Goal: Information Seeking & Learning: Learn about a topic

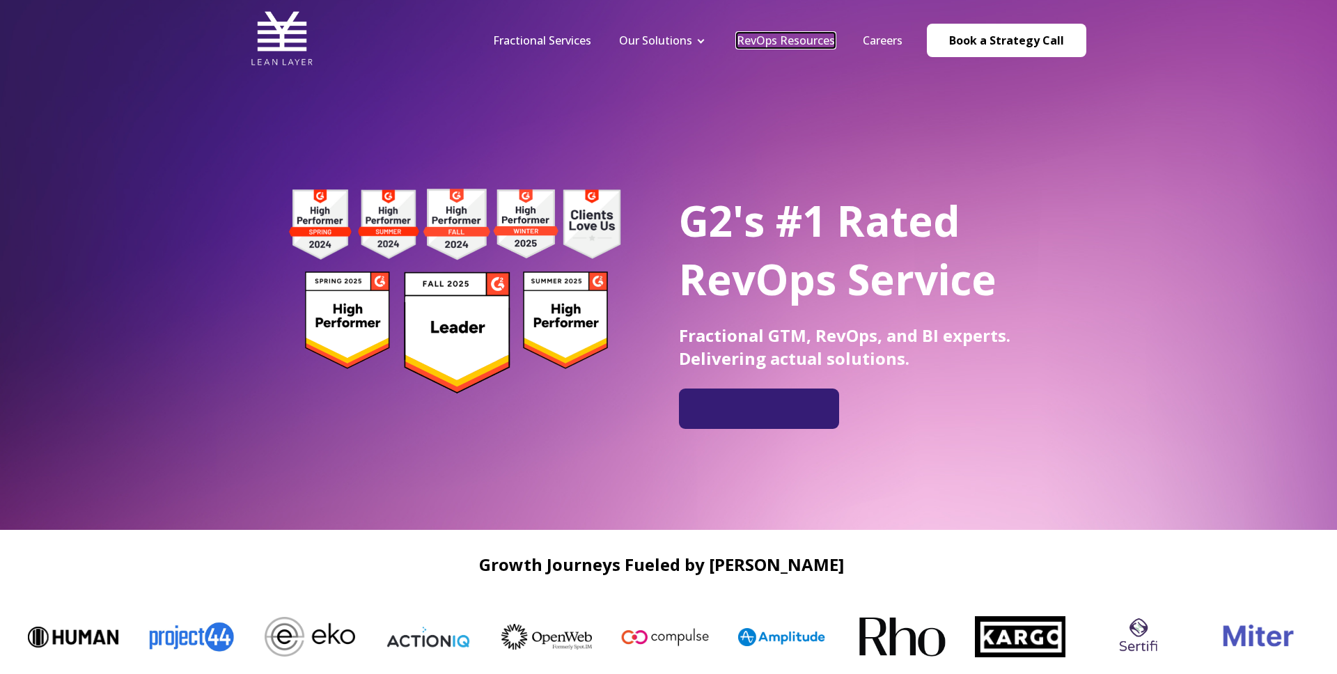
click at [807, 44] on link "RevOps Resources" at bounding box center [786, 40] width 98 height 15
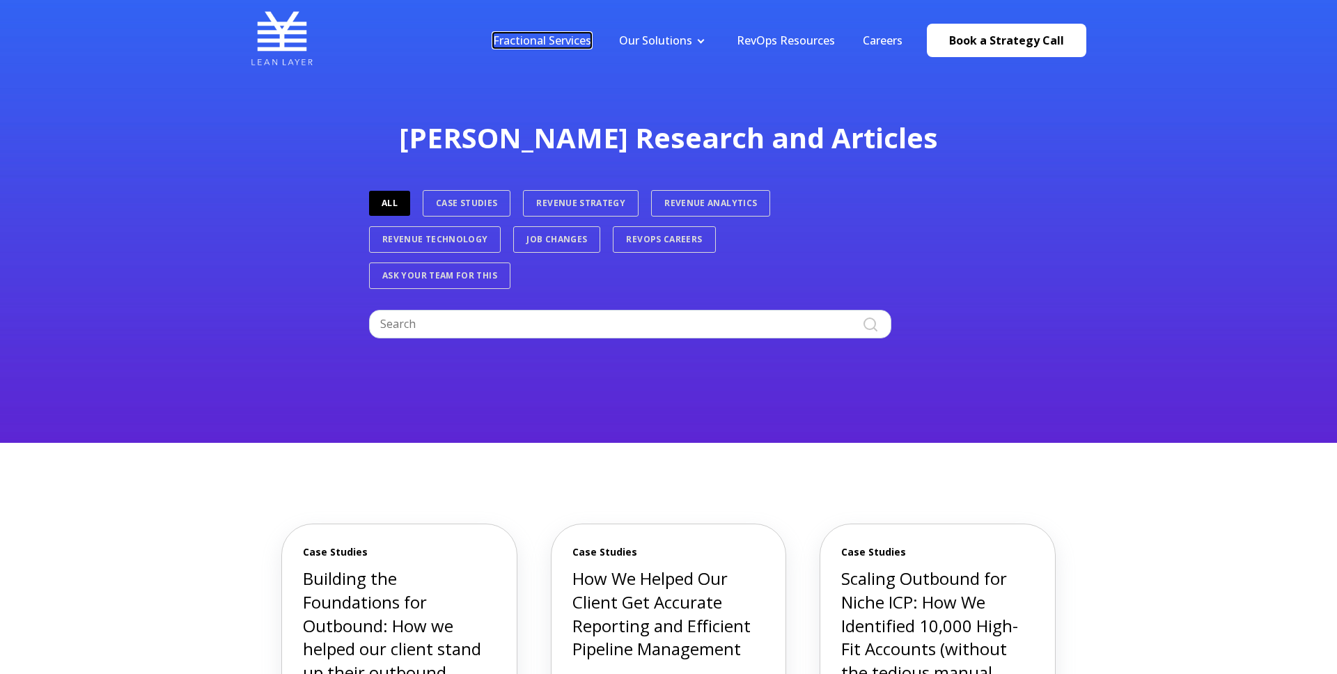
click at [564, 43] on link "Fractional Services" at bounding box center [542, 40] width 98 height 15
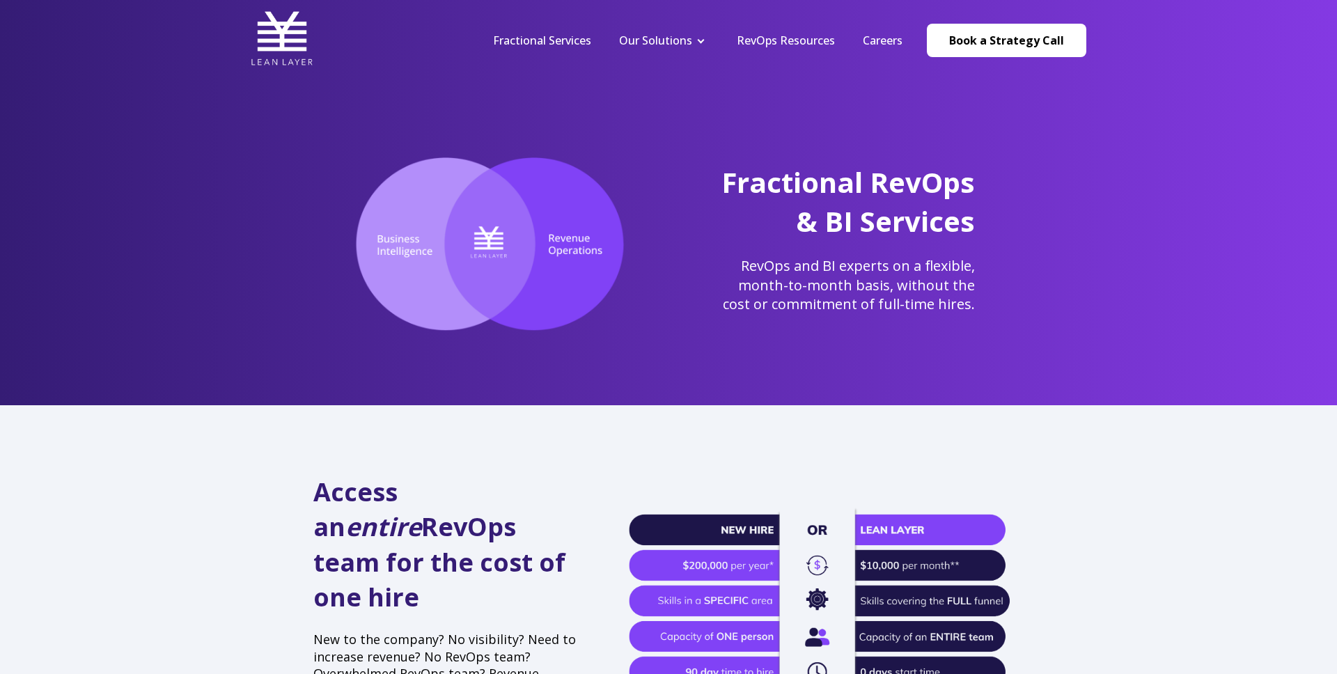
click at [781, 52] on nav "Fractional Services Our Solutions Revenue Tech Revenue Analytics Revenue Strate…" at bounding box center [782, 40] width 607 height 66
click at [664, 100] on link "Revenue Analytics" at bounding box center [663, 92] width 117 height 26
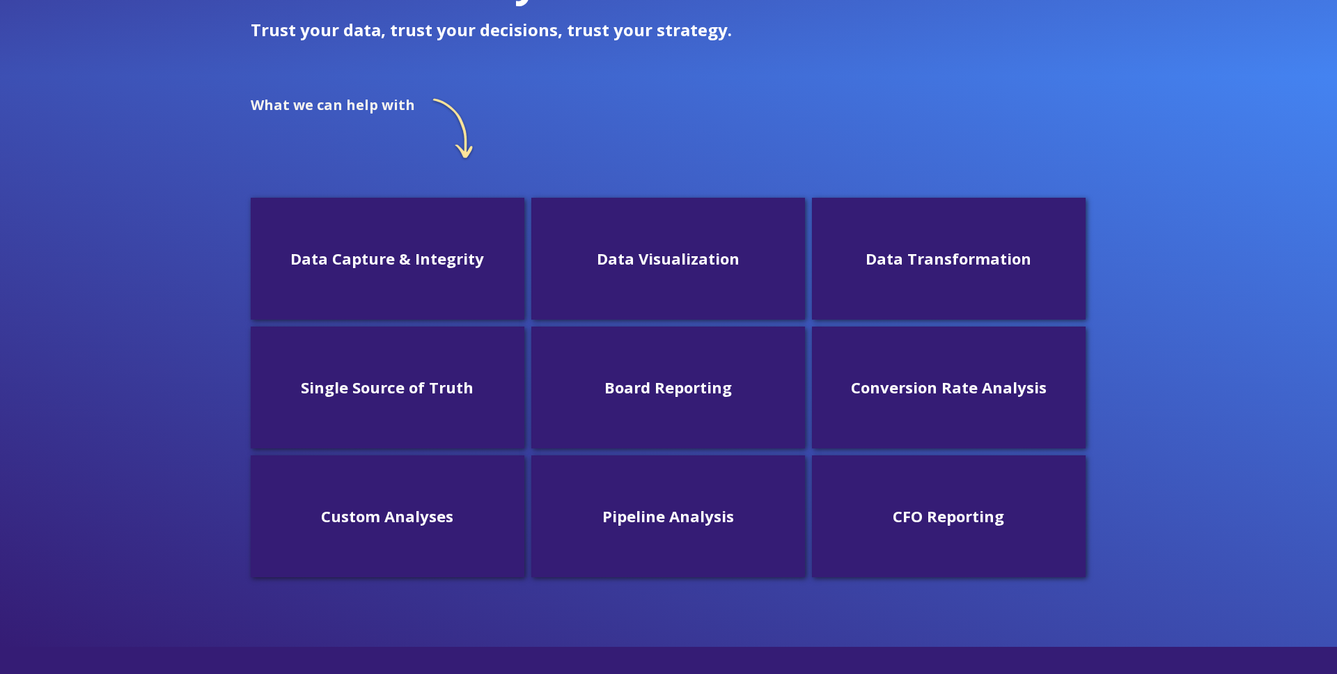
scroll to position [300, 0]
